Goal: Navigation & Orientation: Understand site structure

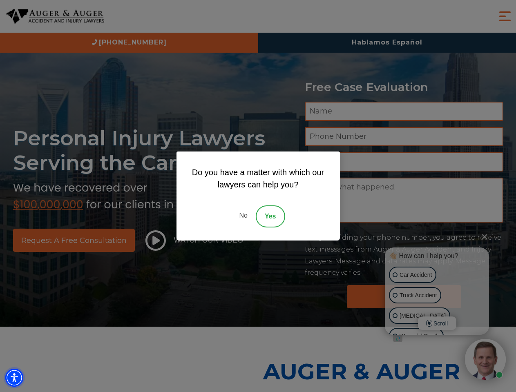
click at [14, 378] on img "Accessibility Menu" at bounding box center [14, 378] width 18 height 18
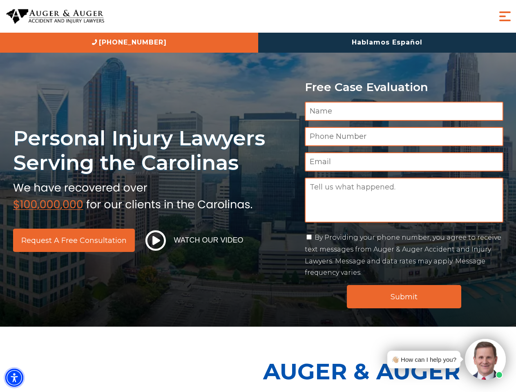
click at [14, 378] on img "Accessibility Menu" at bounding box center [14, 378] width 18 height 18
